Goal: Communication & Community: Answer question/provide support

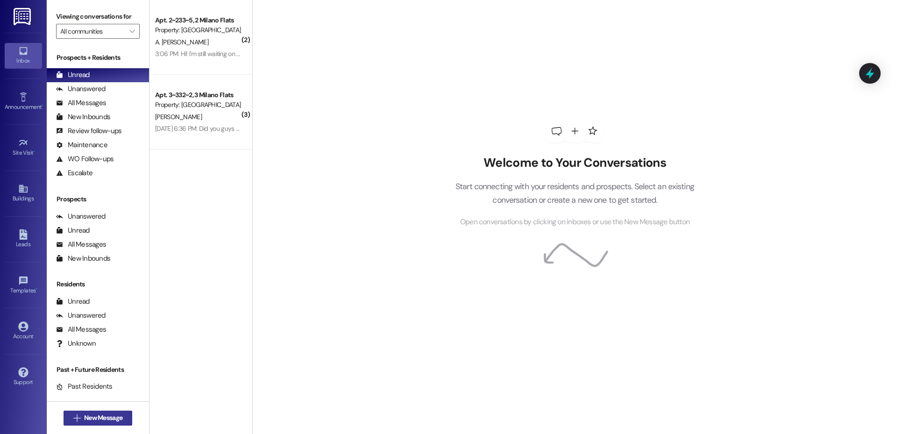
click at [113, 412] on button " New Message" at bounding box center [98, 418] width 69 height 15
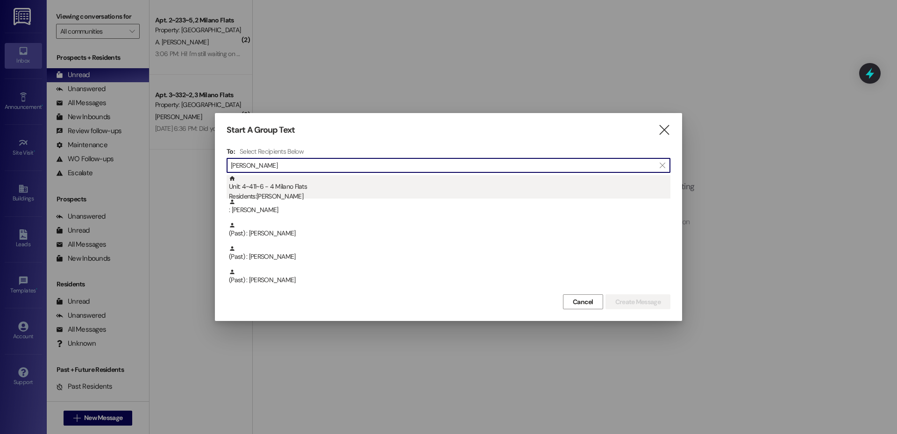
type input "[PERSON_NAME]"
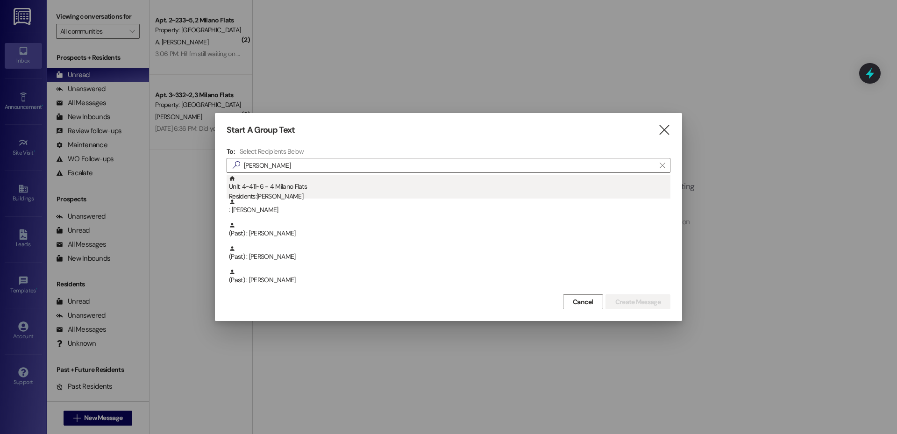
click at [290, 194] on div "Residents: [PERSON_NAME]" at bounding box center [449, 197] width 441 height 10
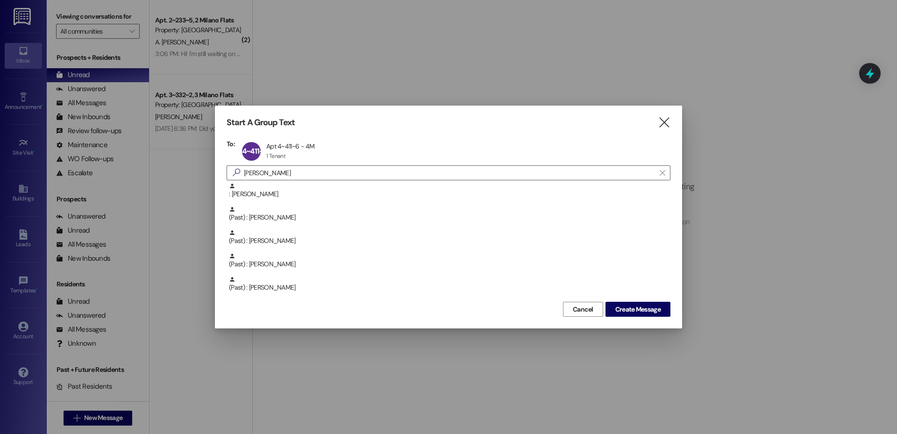
click at [629, 301] on div "Cancel Create Message" at bounding box center [449, 307] width 444 height 17
click at [629, 305] on span "Create Message" at bounding box center [637, 310] width 45 height 10
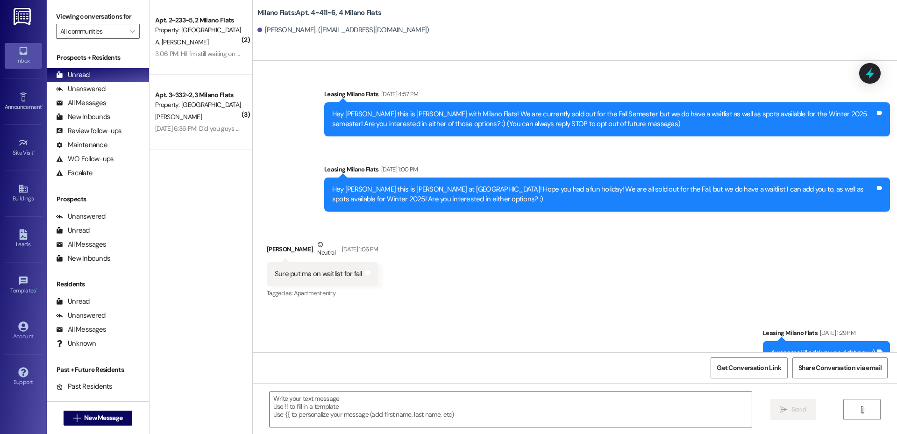
scroll to position [15310, 0]
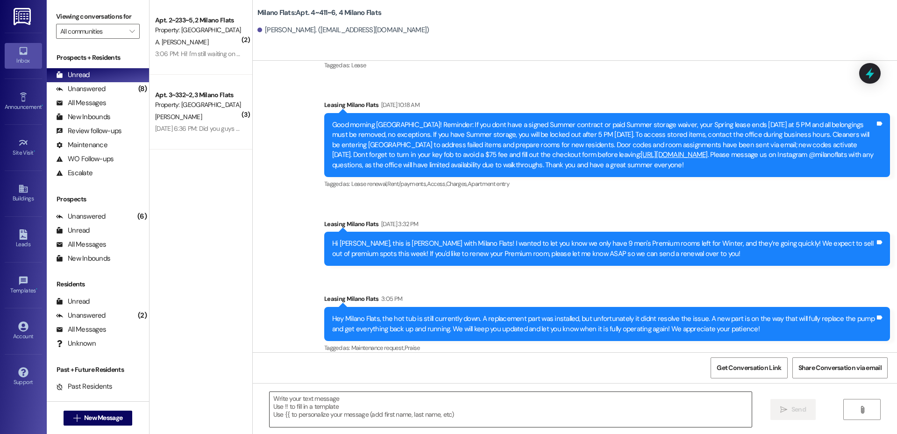
click at [344, 410] on textarea at bounding box center [511, 409] width 482 height 35
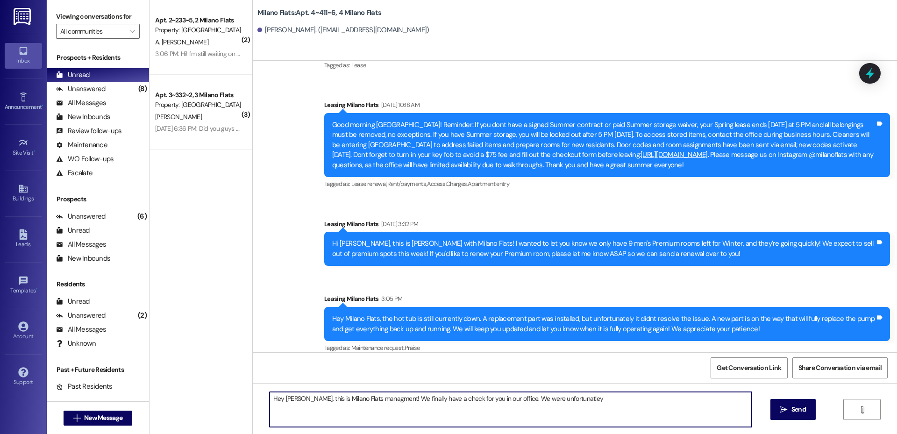
click at [497, 399] on textarea "Hey [PERSON_NAME], this is Milano Flats managment! We finally have a check for …" at bounding box center [511, 409] width 482 height 35
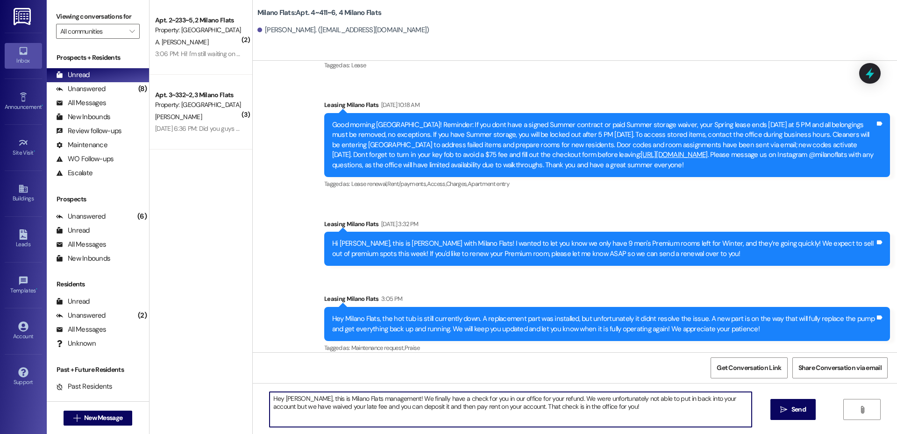
click at [610, 409] on textarea "Hey [PERSON_NAME], this is Milano Flats management! We finally have a check for…" at bounding box center [511, 409] width 482 height 35
type textarea "Hey [PERSON_NAME], this is Milano Flats management! We finally have a check for…"
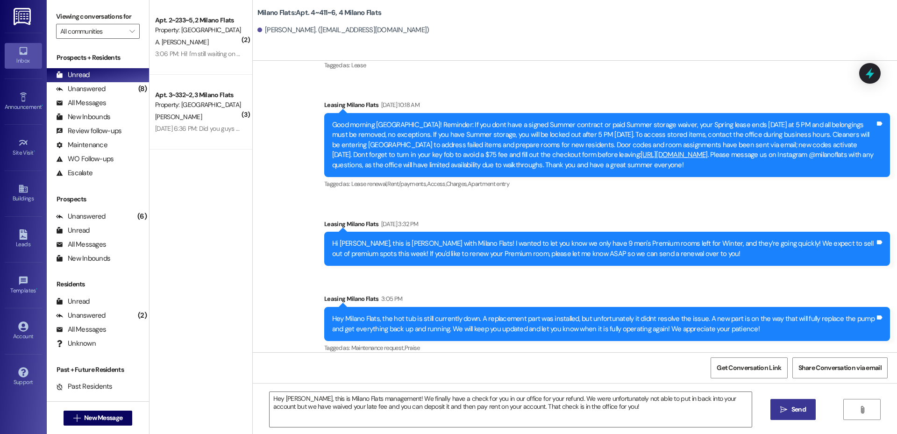
click at [785, 411] on icon "" at bounding box center [783, 409] width 7 height 7
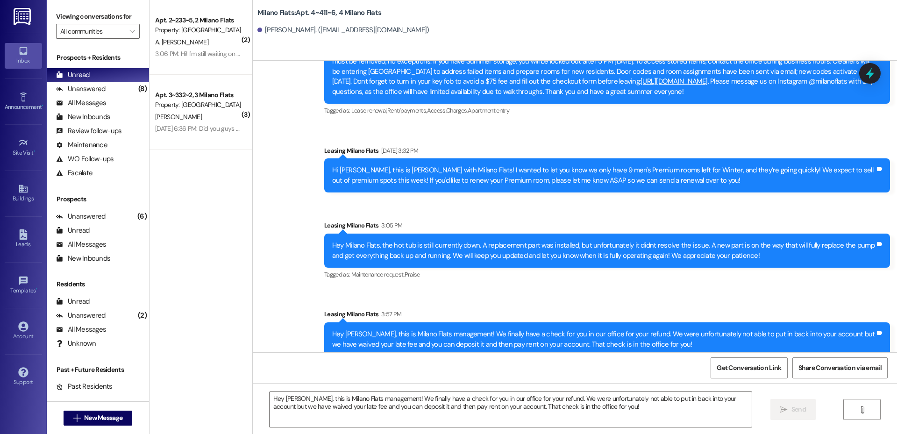
scroll to position [15385, 0]
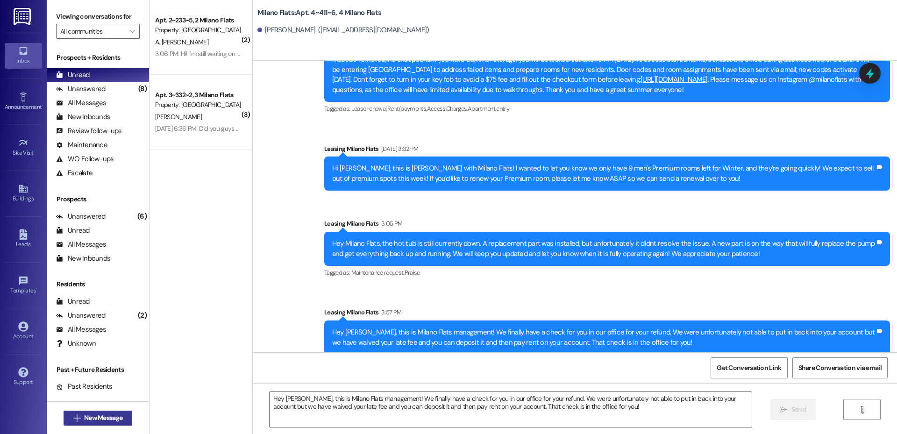
click at [71, 422] on span " New Message" at bounding box center [97, 418] width 53 height 10
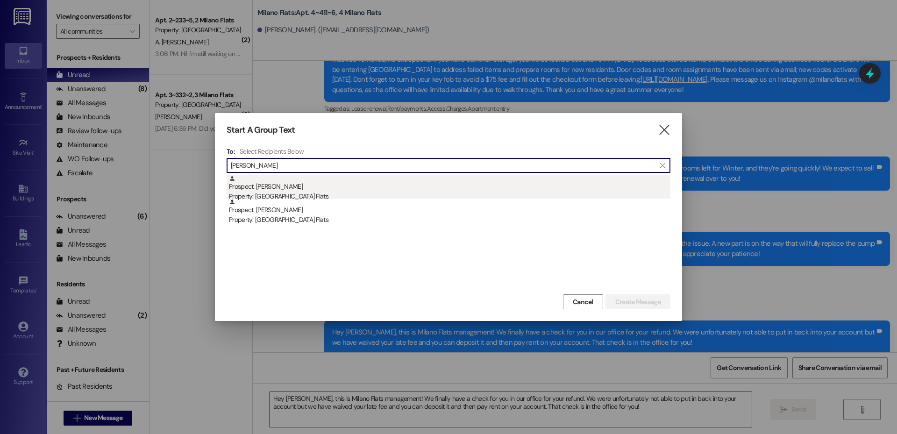
type input "[PERSON_NAME]"
click at [303, 192] on div "Property: [GEOGRAPHIC_DATA] Flats" at bounding box center [449, 197] width 441 height 10
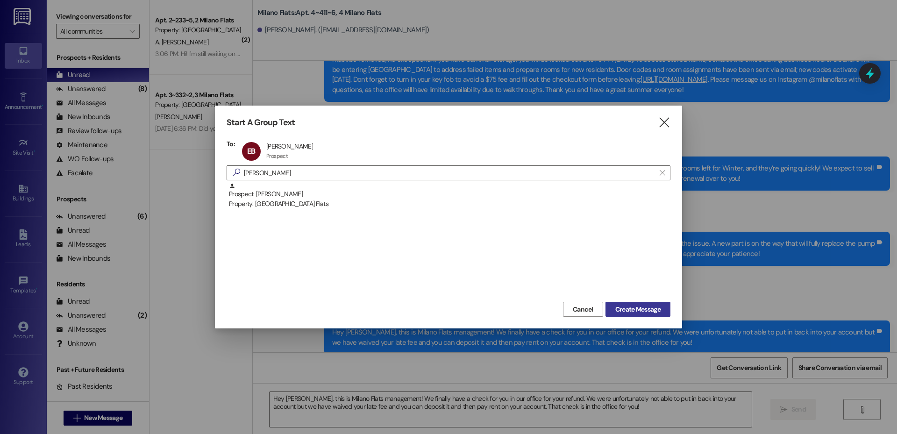
click at [647, 311] on span "Create Message" at bounding box center [637, 310] width 45 height 10
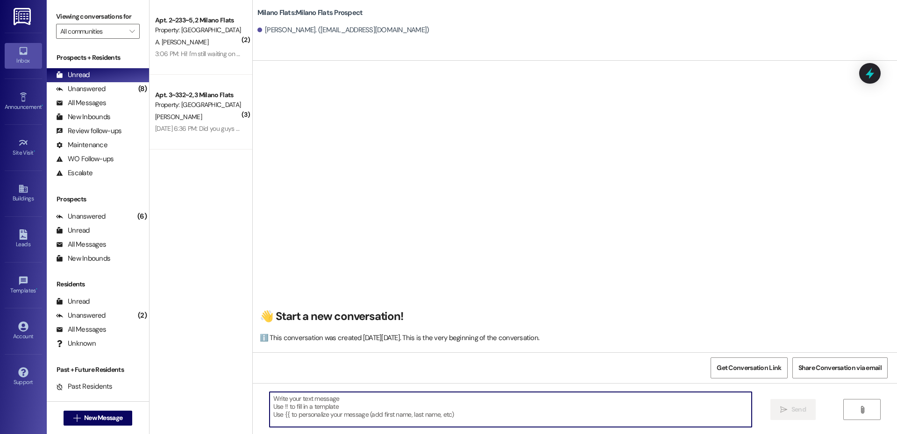
click at [403, 402] on textarea at bounding box center [511, 409] width 482 height 35
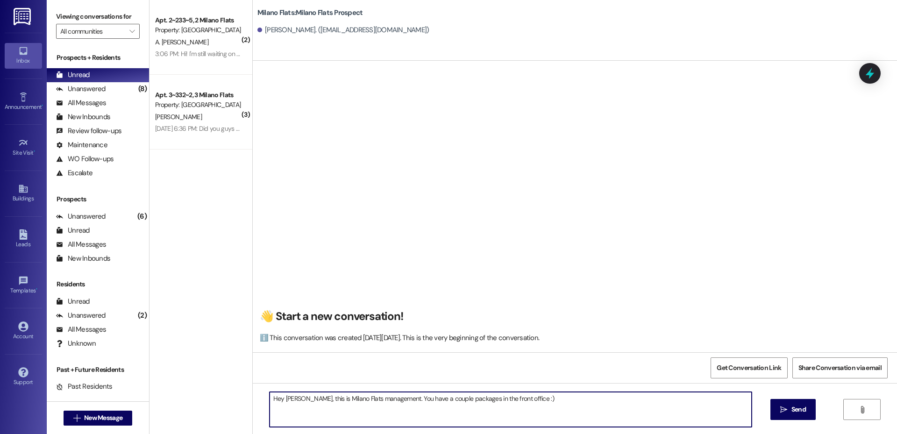
click at [674, 411] on textarea "Hey [PERSON_NAME], this is Milano Flats management. You have a couple packages …" at bounding box center [511, 409] width 482 height 35
type textarea "Hey [PERSON_NAME], this is Milano Flats management. You have a couple packages …"
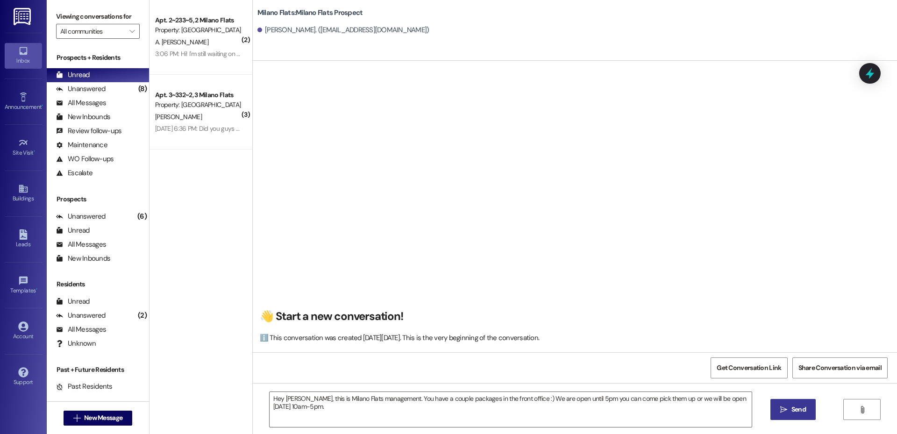
click at [787, 401] on button " Send" at bounding box center [792, 409] width 45 height 21
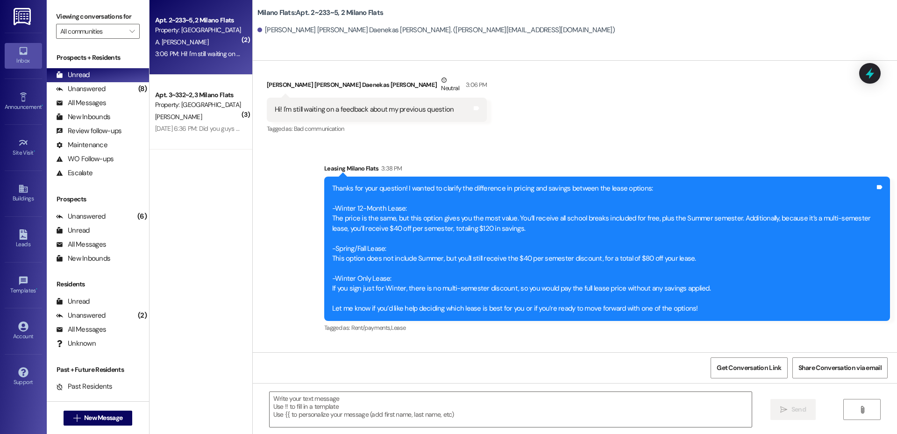
scroll to position [14982, 0]
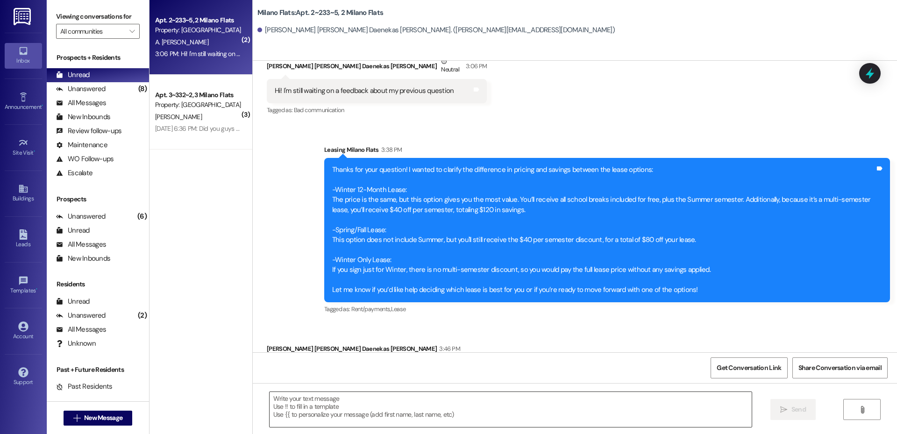
click at [363, 410] on textarea at bounding box center [511, 409] width 482 height 35
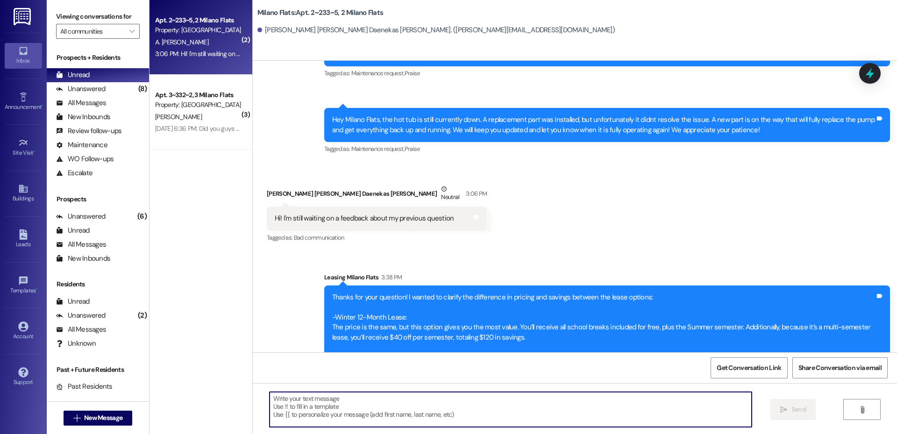
scroll to position [14764, 0]
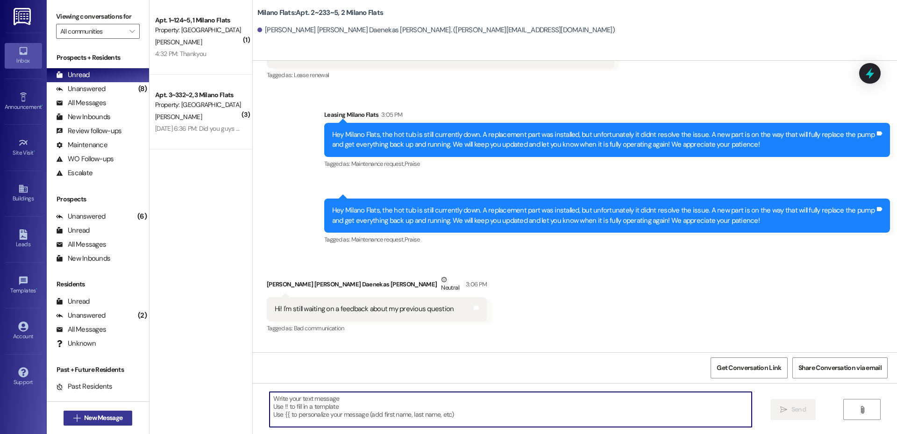
click at [112, 413] on span "New Message" at bounding box center [103, 418] width 38 height 10
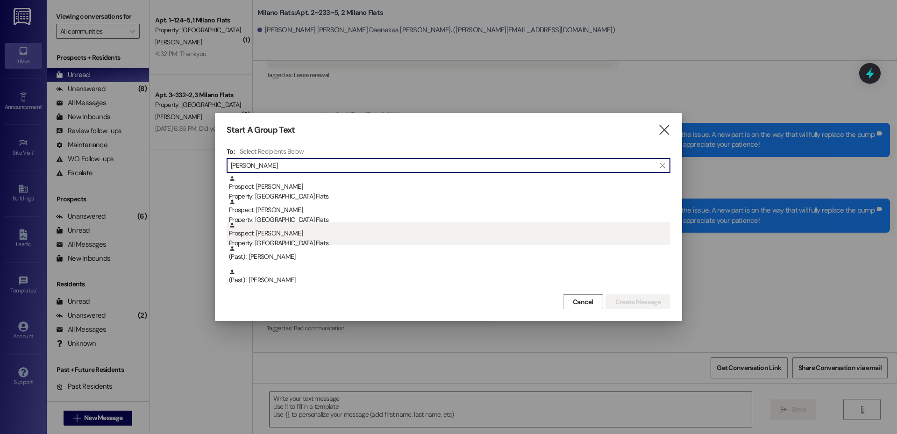
type input "[PERSON_NAME]"
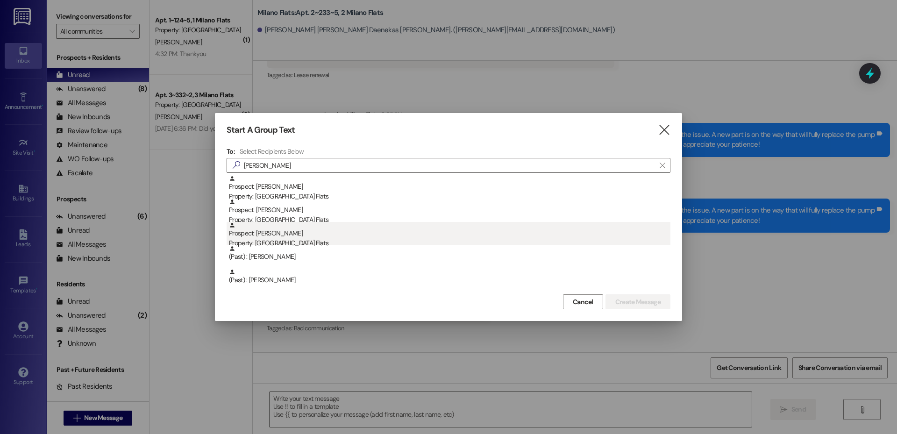
click at [315, 242] on div "Property: [GEOGRAPHIC_DATA] Flats" at bounding box center [449, 243] width 441 height 10
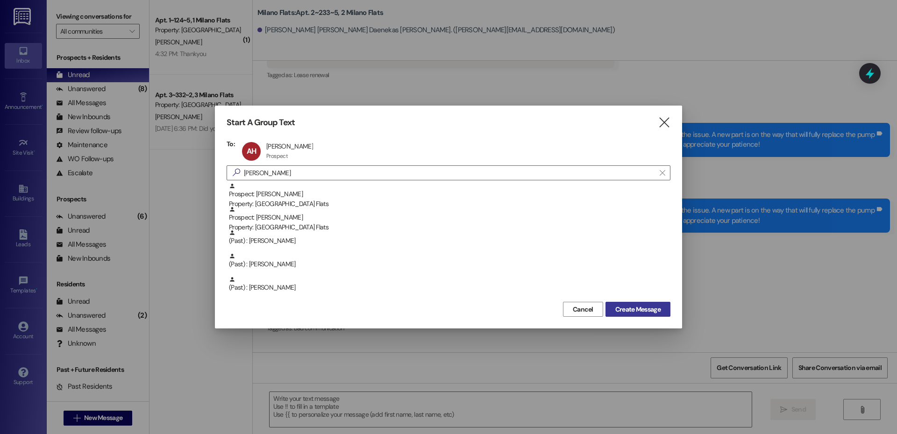
click at [626, 313] on span "Create Message" at bounding box center [637, 310] width 45 height 10
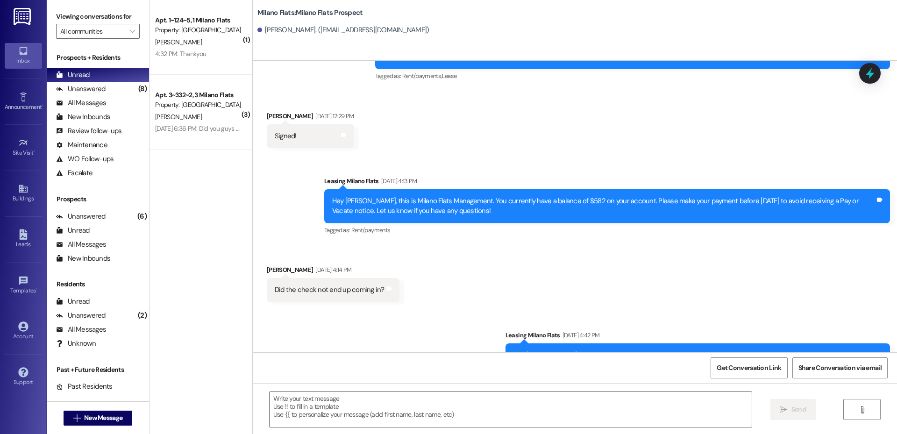
scroll to position [645, 0]
